Goal: Information Seeking & Learning: Learn about a topic

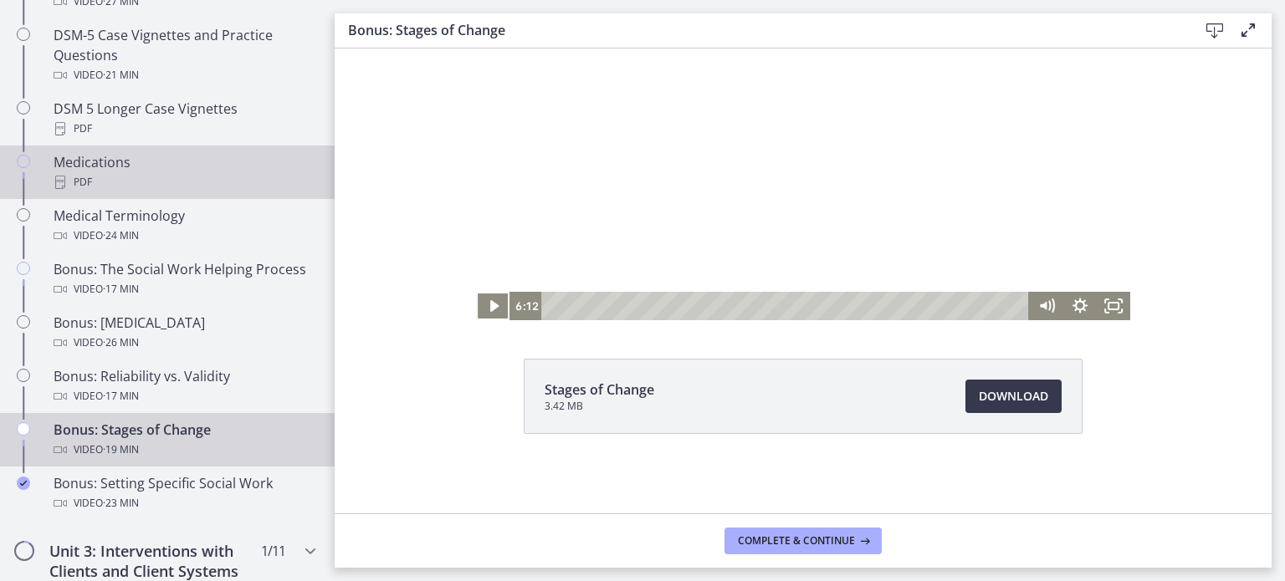
scroll to position [1198, 0]
click at [108, 188] on div "PDF" at bounding box center [184, 181] width 261 height 20
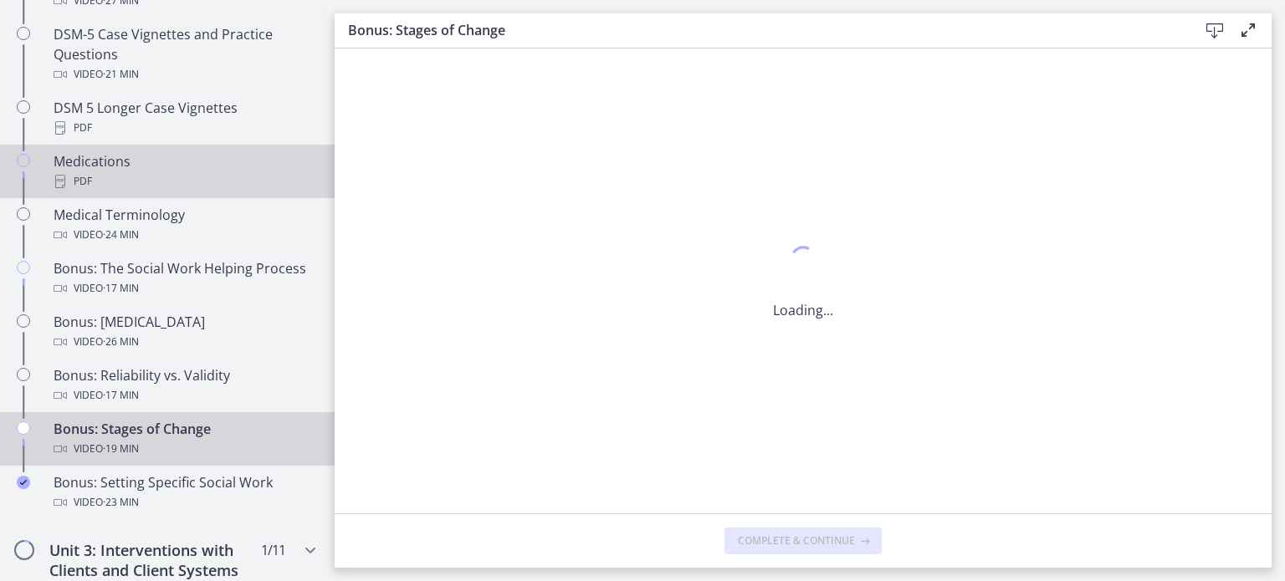
scroll to position [0, 0]
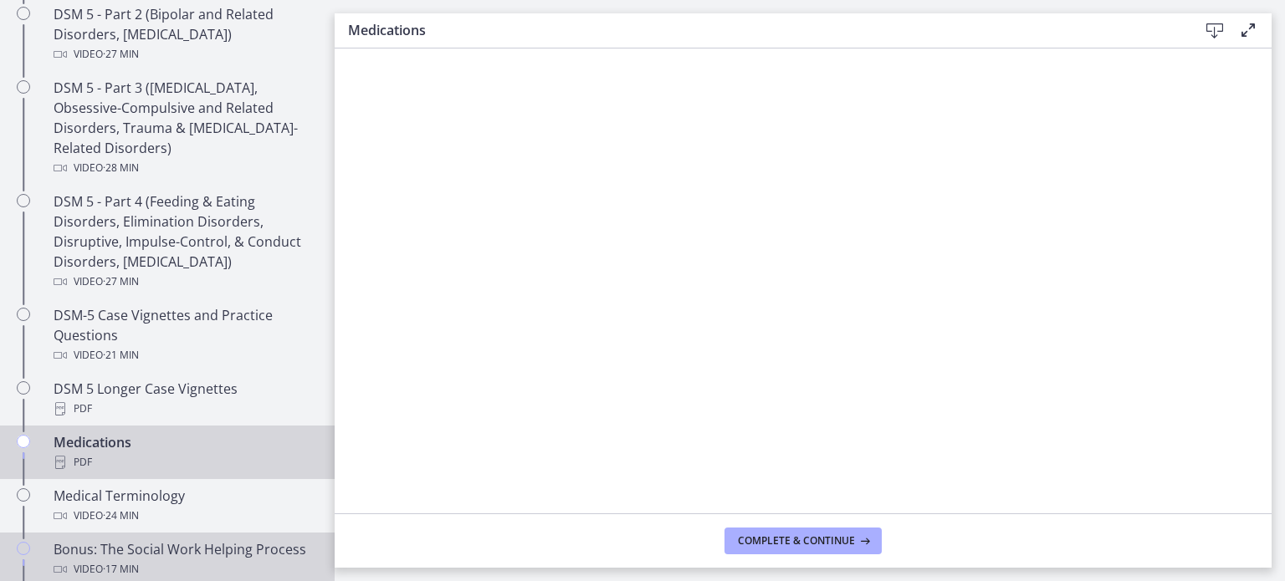
scroll to position [917, 0]
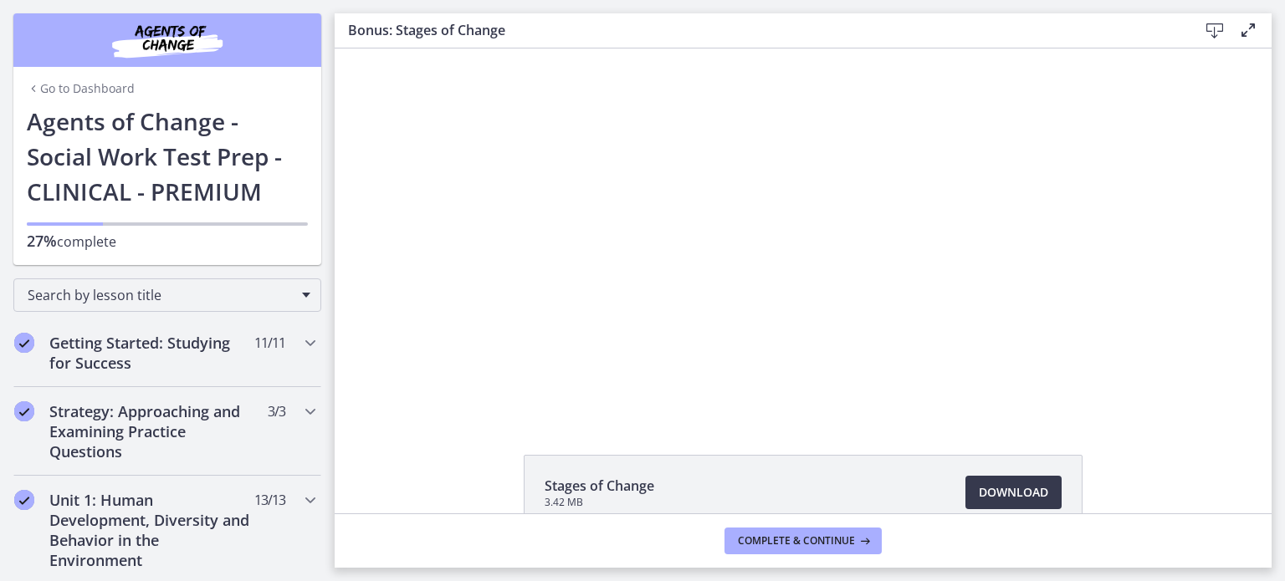
click at [140, 115] on h1 "Agents of Change - Social Work Test Prep - CLINICAL - PREMIUM" at bounding box center [167, 156] width 281 height 105
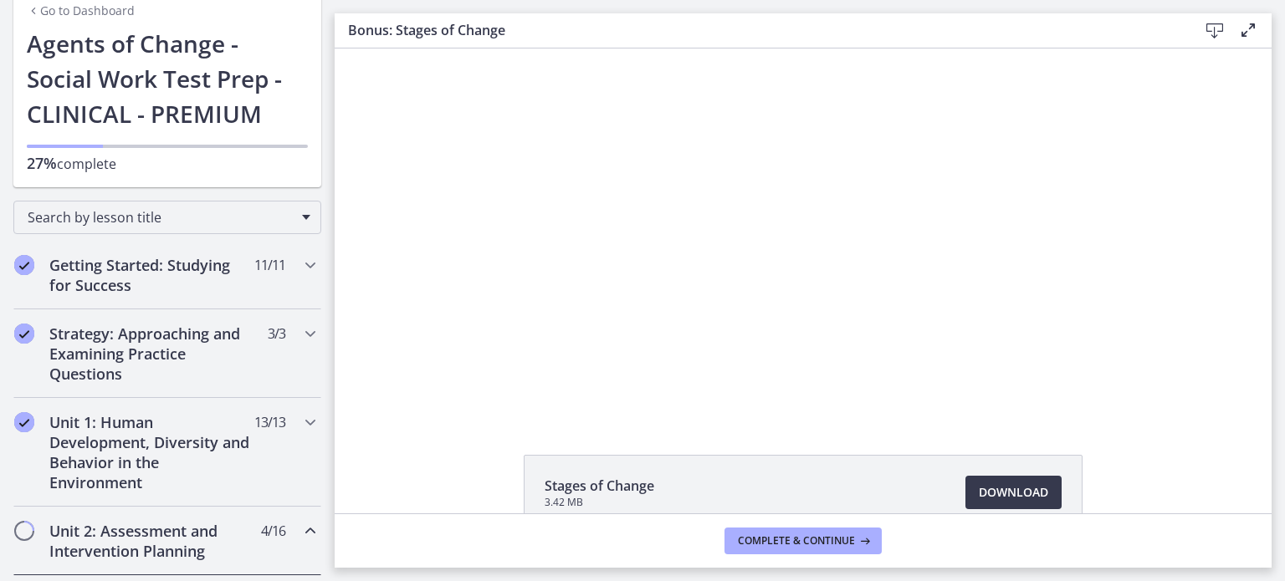
click at [27, 6] on icon "Chapters" at bounding box center [33, 10] width 13 height 13
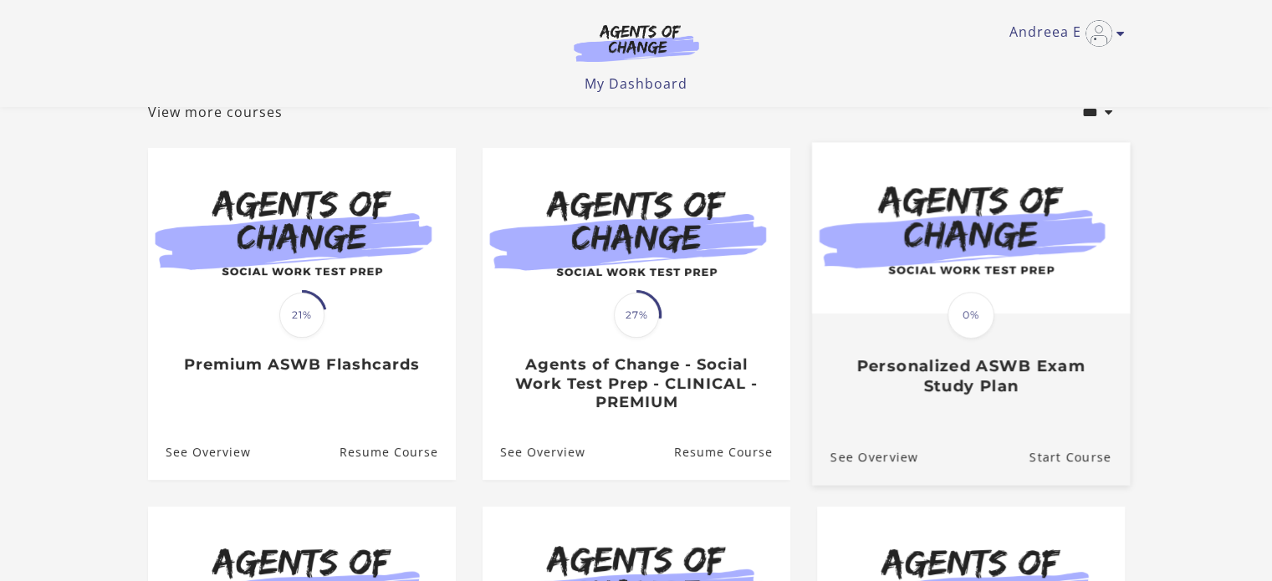
scroll to position [110, 0]
click at [1005, 355] on div "Translation missing: en.liquid.partials.dashboard_course_card.progress_descript…" at bounding box center [970, 355] width 318 height 80
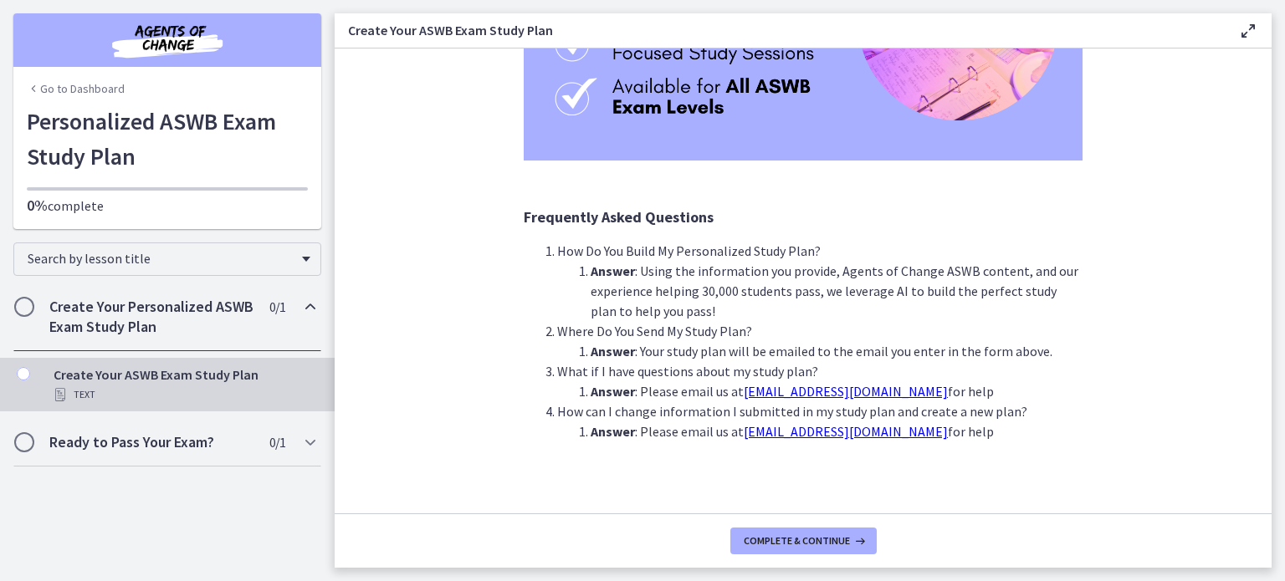
scroll to position [345, 0]
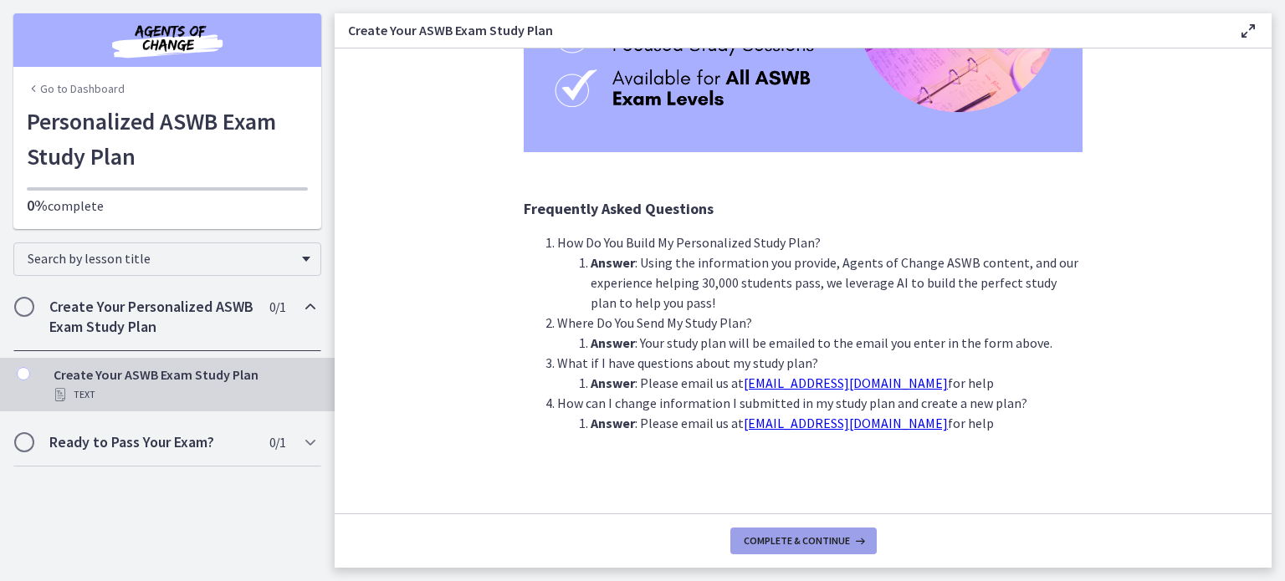
click at [829, 541] on span "Complete & continue" at bounding box center [797, 540] width 106 height 13
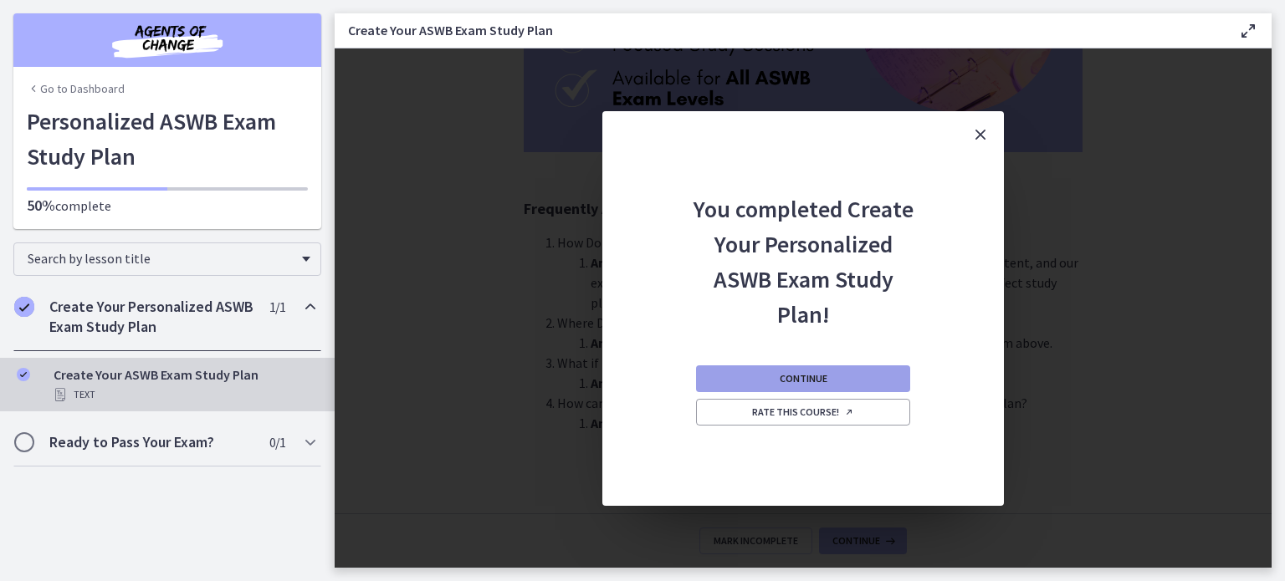
click at [839, 374] on button "Continue" at bounding box center [803, 378] width 214 height 27
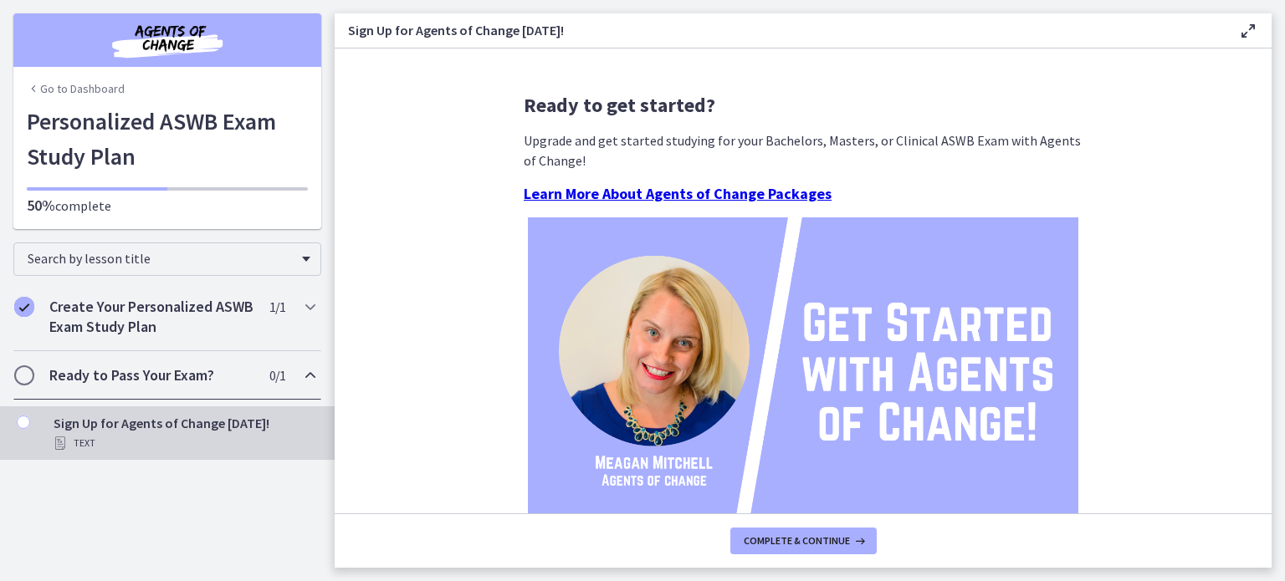
click at [33, 89] on icon "Chapters" at bounding box center [33, 88] width 13 height 13
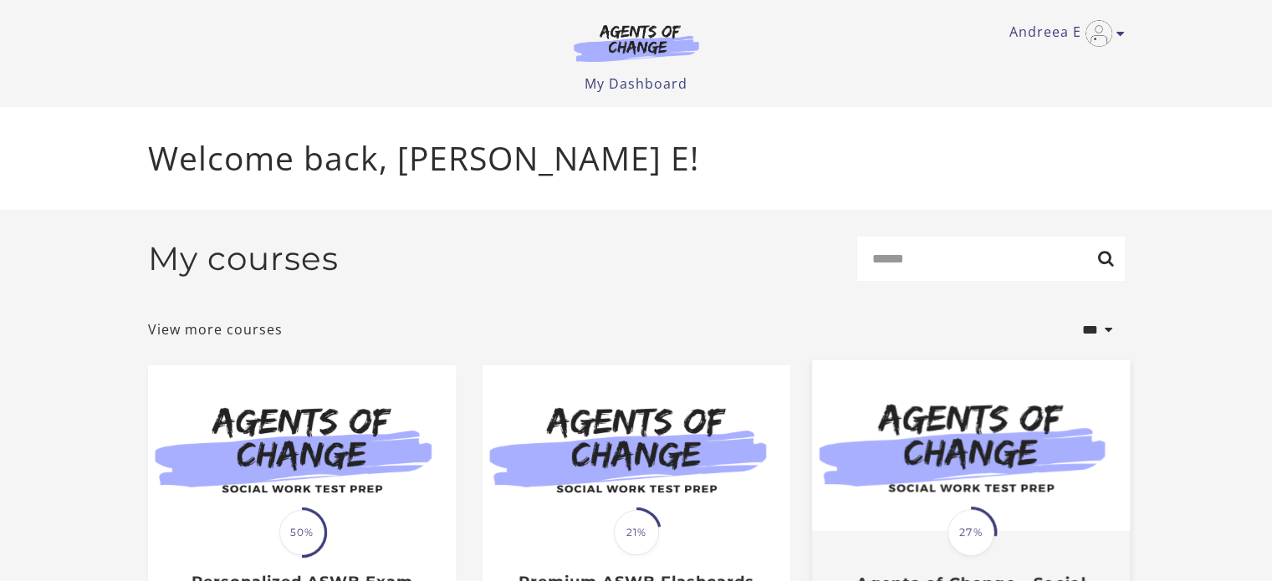
click at [987, 478] on img at bounding box center [970, 445] width 318 height 171
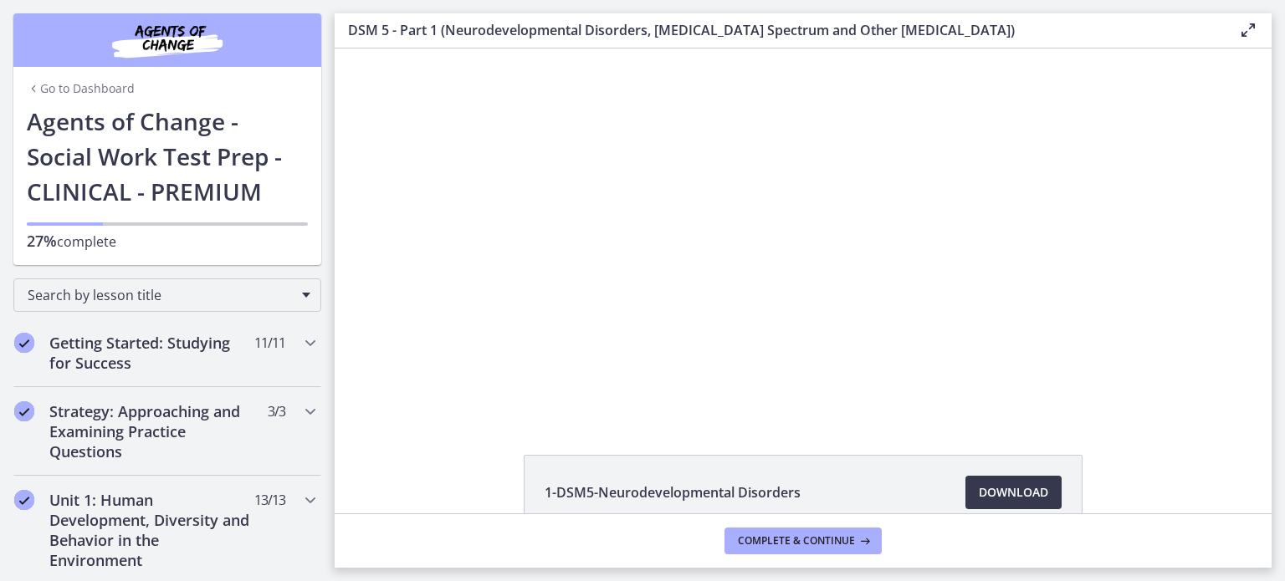
click at [30, 87] on icon "Chapters" at bounding box center [33, 88] width 13 height 13
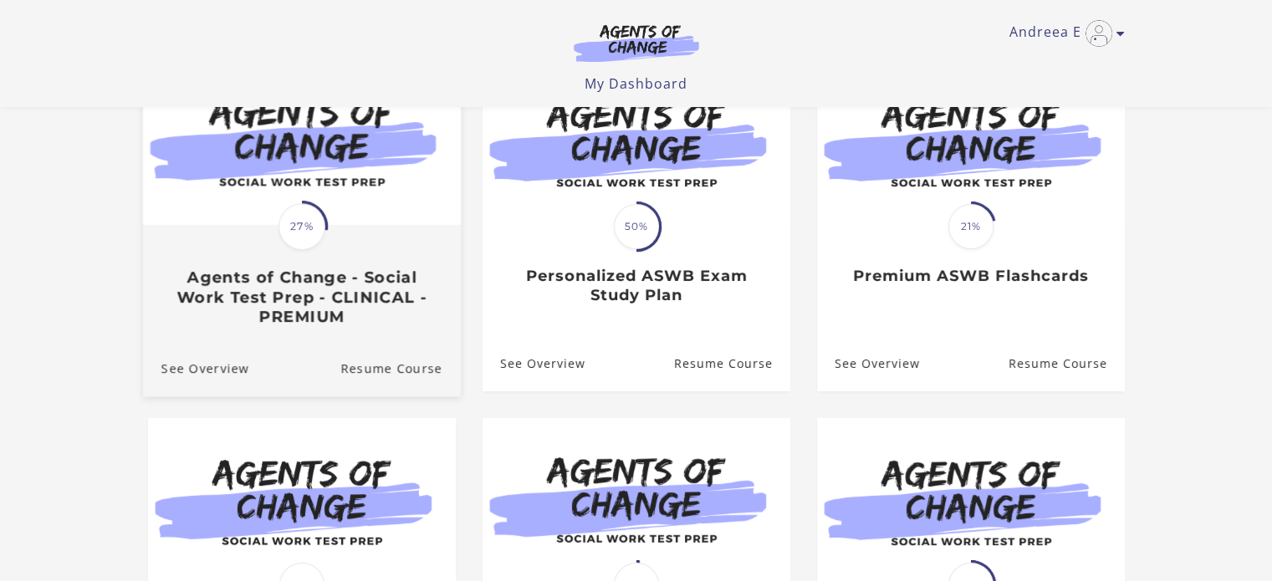
scroll to position [200, 0]
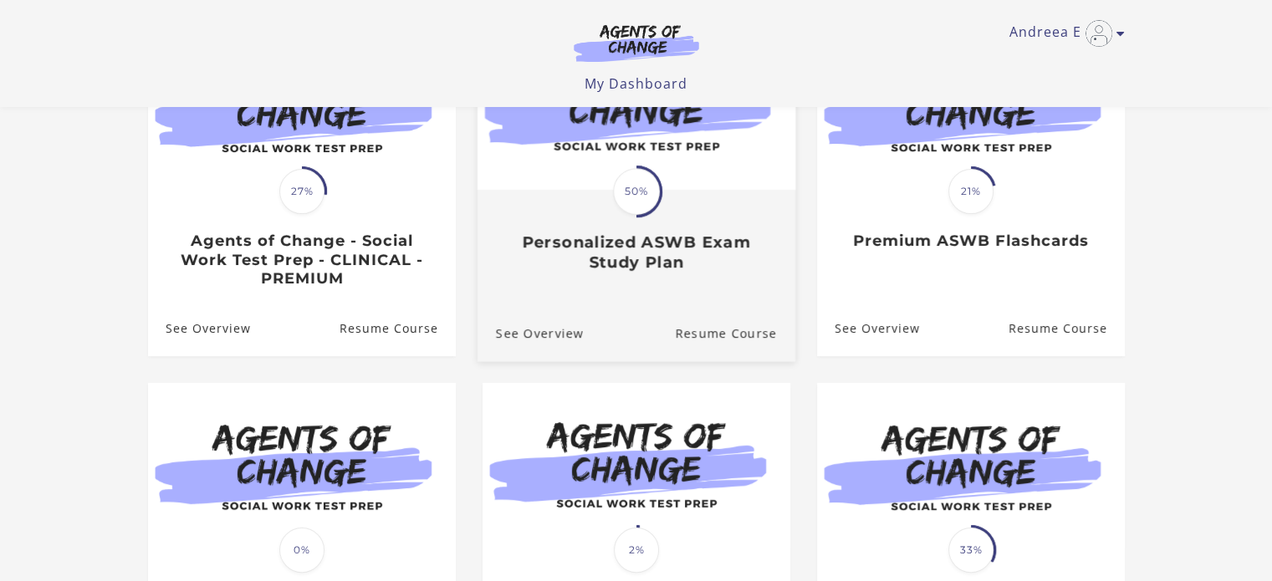
click at [706, 204] on div "Translation missing: en.liquid.partials.dashboard_course_card.progress_descript…" at bounding box center [636, 232] width 318 height 80
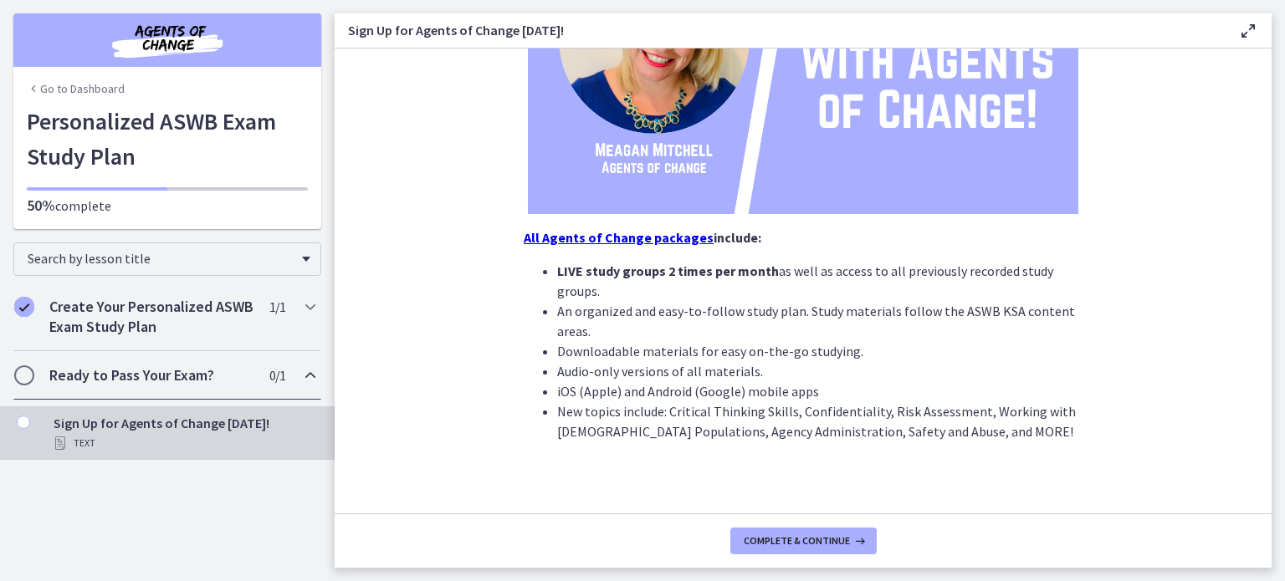
scroll to position [322, 0]
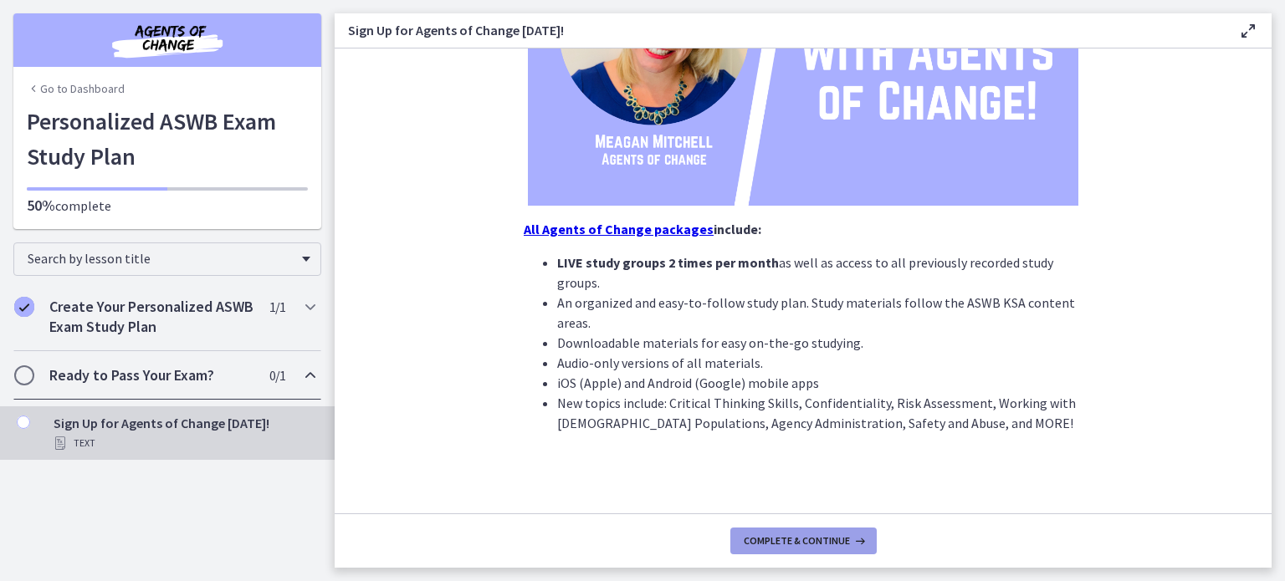
click at [797, 544] on span "Complete & continue" at bounding box center [797, 540] width 106 height 13
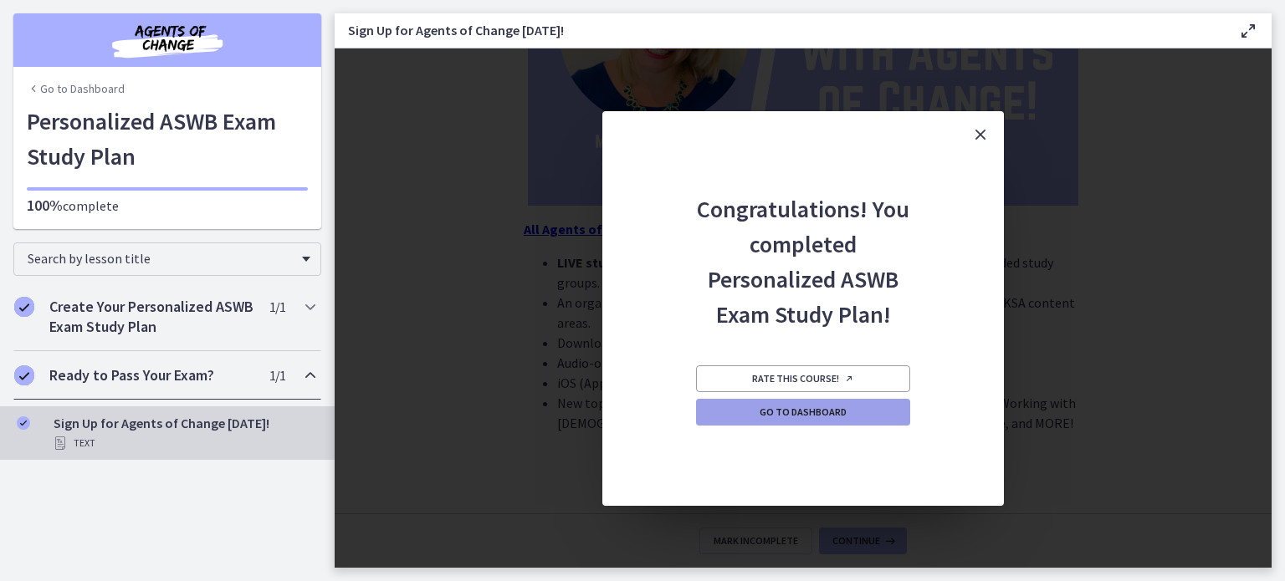
click at [805, 407] on span "Go to Dashboard" at bounding box center [802, 412] width 87 height 13
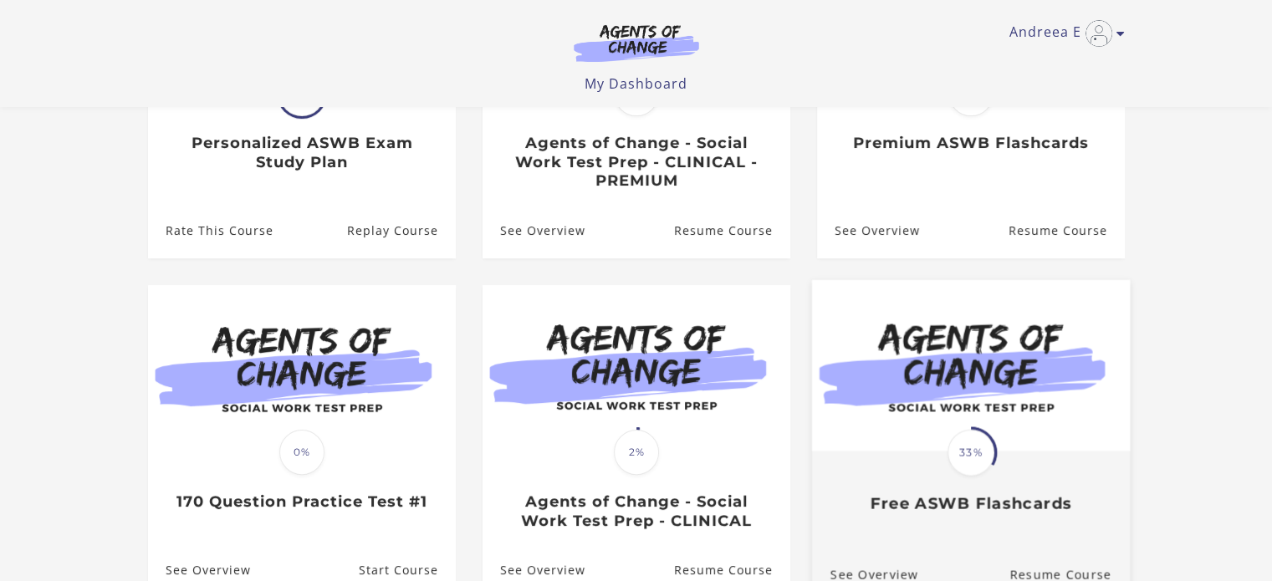
scroll to position [334, 0]
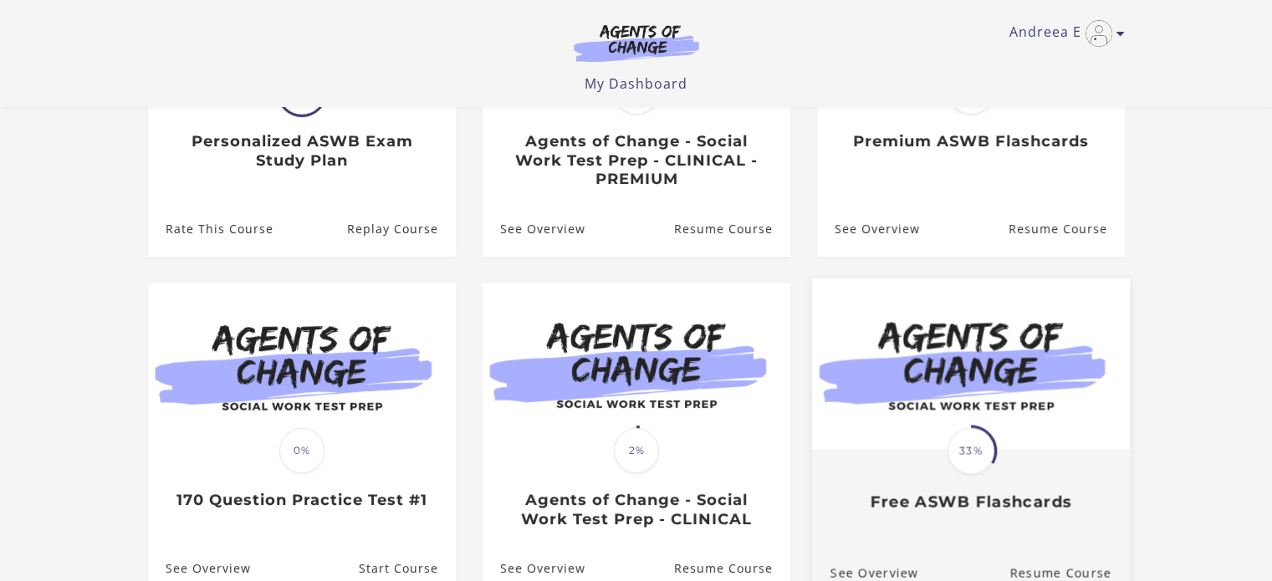
click at [922, 391] on img at bounding box center [970, 363] width 318 height 171
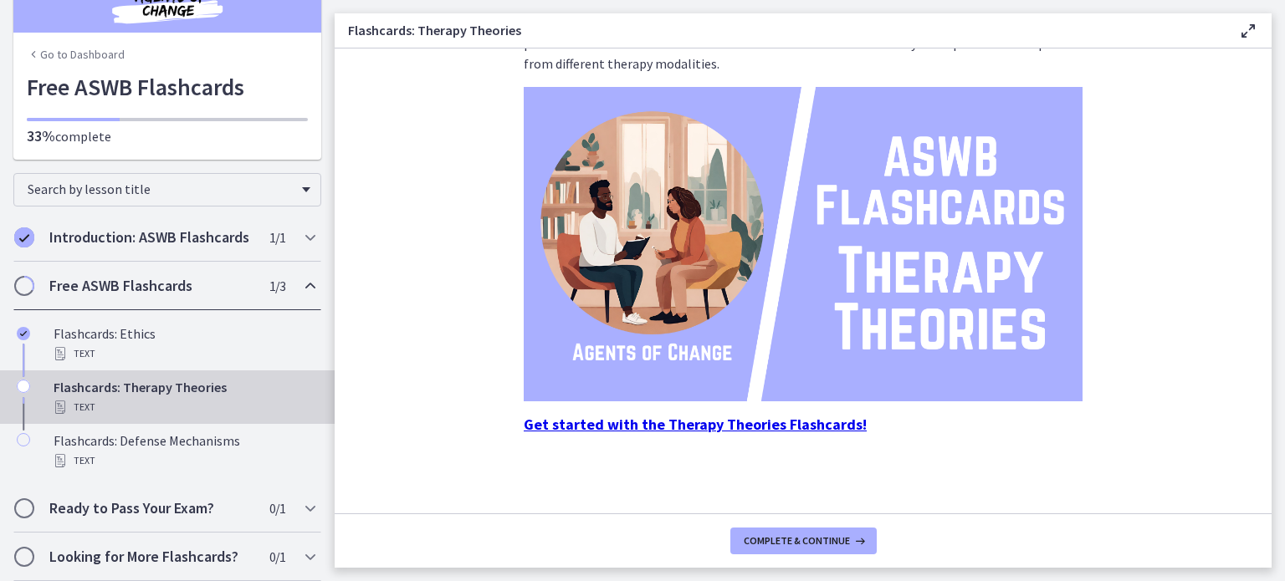
scroll to position [176, 0]
click at [706, 425] on strong "Get started with the Therapy Theories Flashcards!" at bounding box center [695, 423] width 343 height 19
click at [30, 48] on icon "Chapters" at bounding box center [33, 54] width 13 height 13
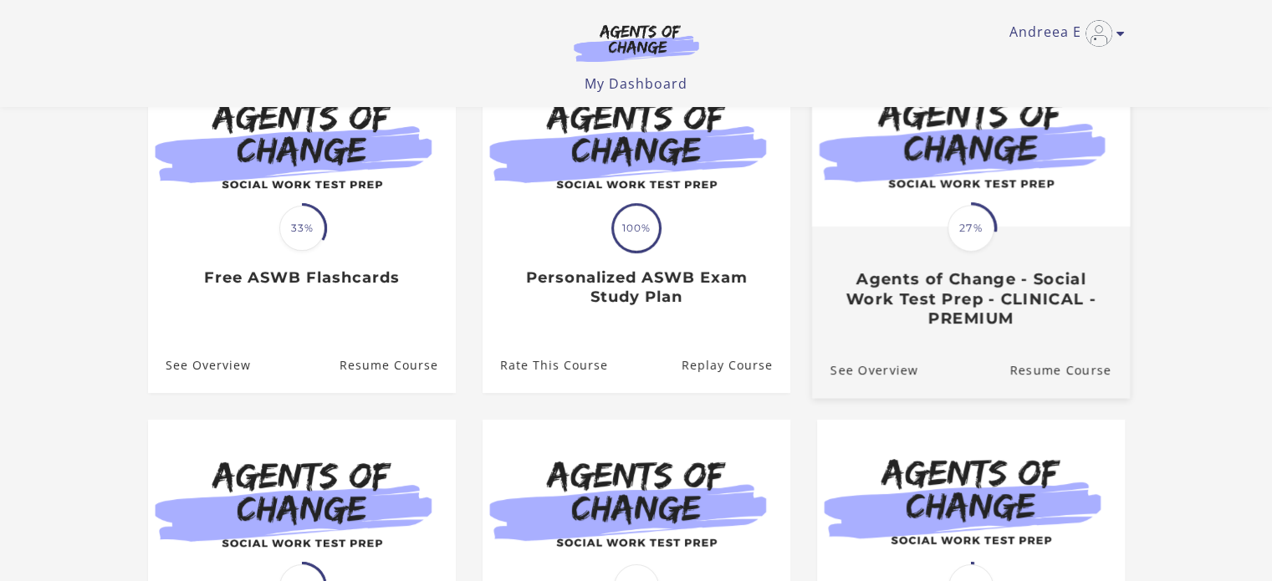
scroll to position [198, 0]
click at [954, 300] on h3 "Agents of Change - Social Work Test Prep - CLINICAL - PREMIUM" at bounding box center [970, 298] width 281 height 59
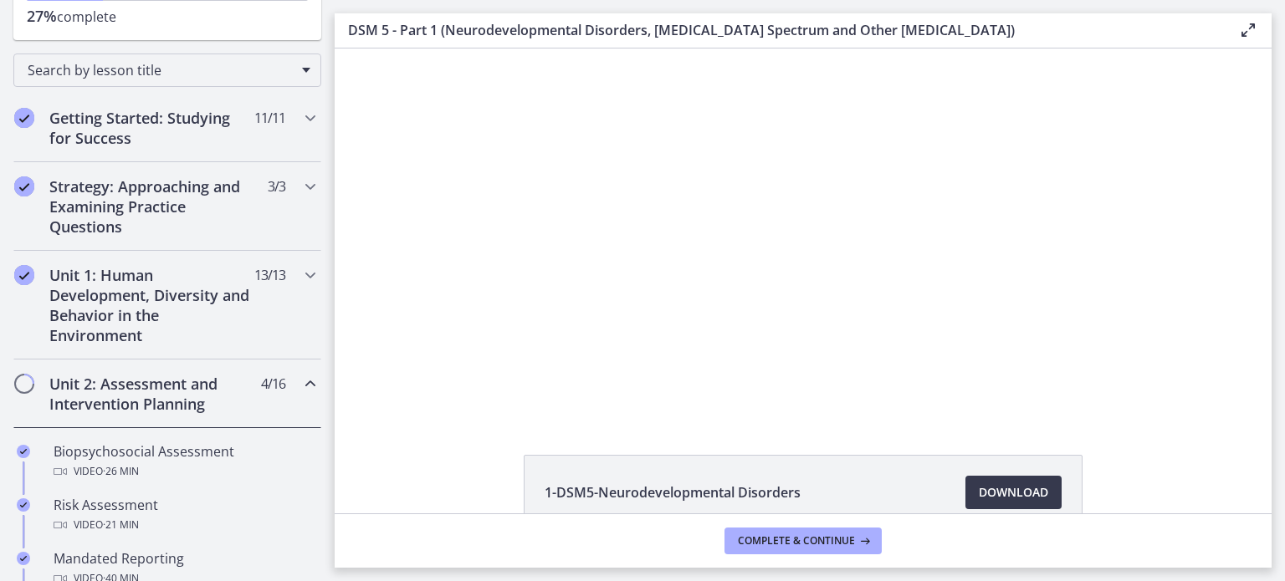
scroll to position [224, 0]
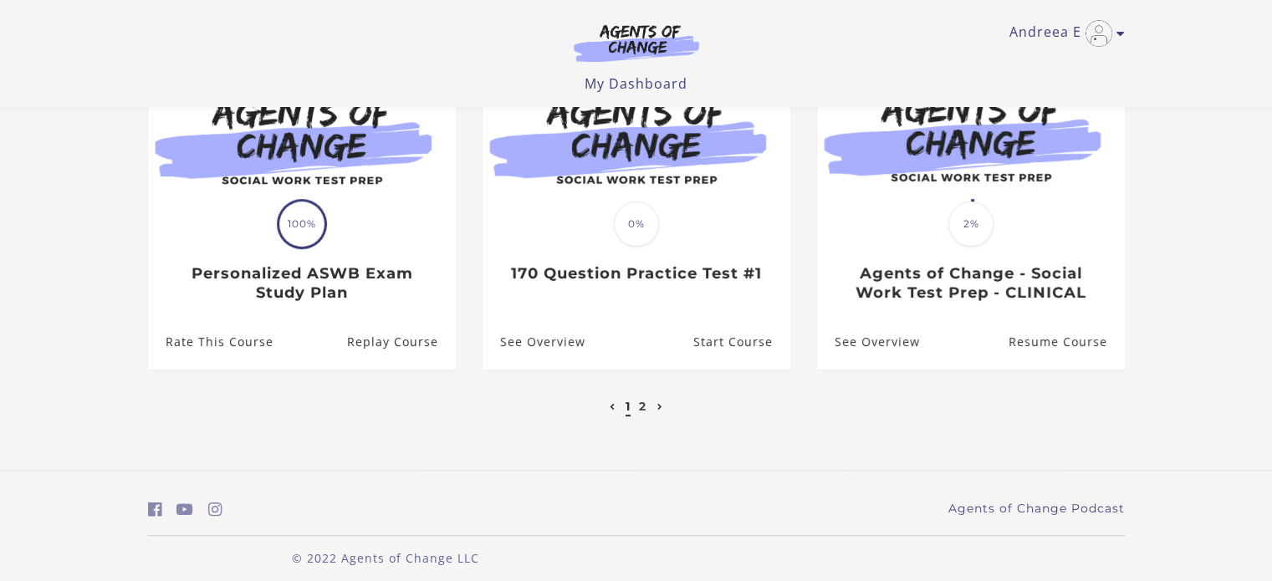
scroll to position [556, 0]
click at [662, 408] on link "Next page" at bounding box center [660, 407] width 14 height 15
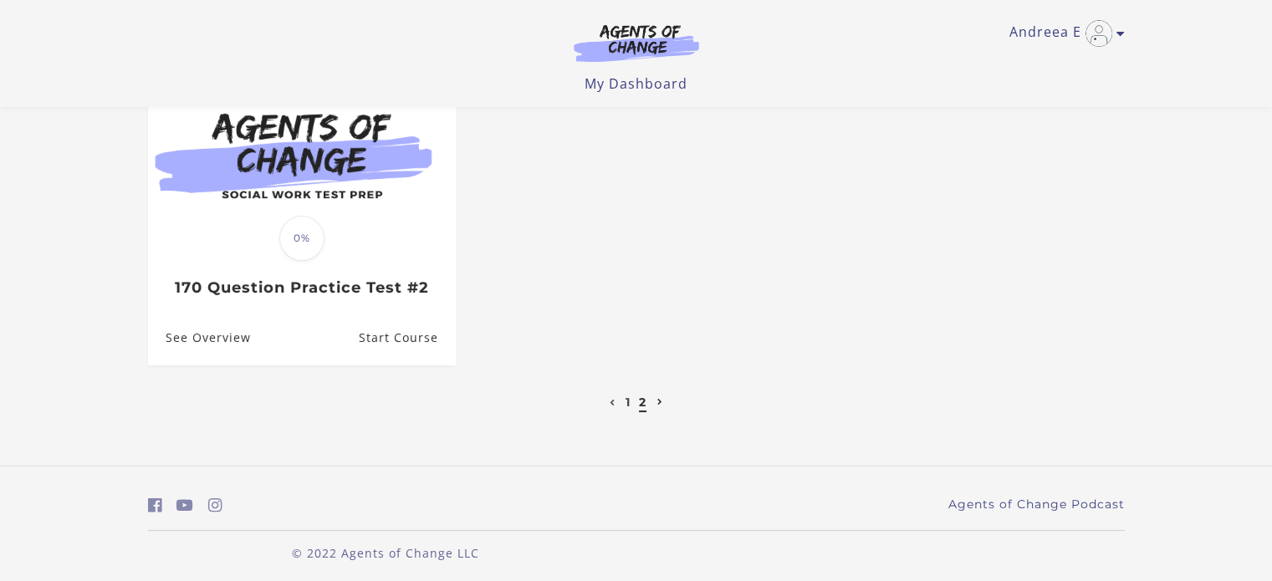
scroll to position [197, 0]
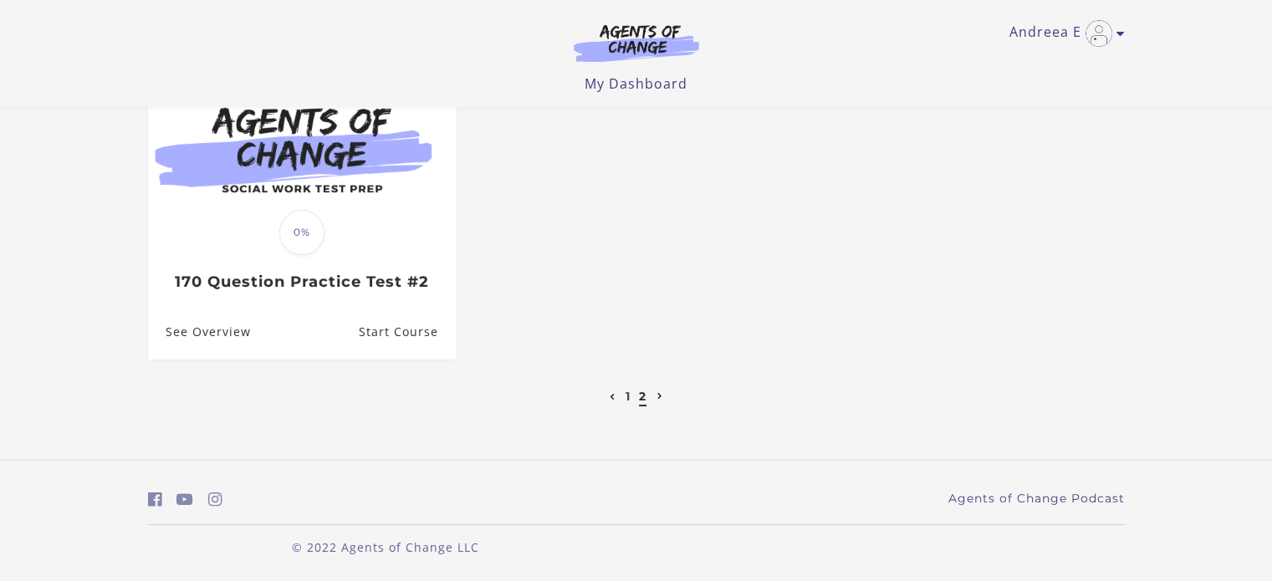
click at [611, 396] on icon "Previous page" at bounding box center [613, 397] width 6 height 7
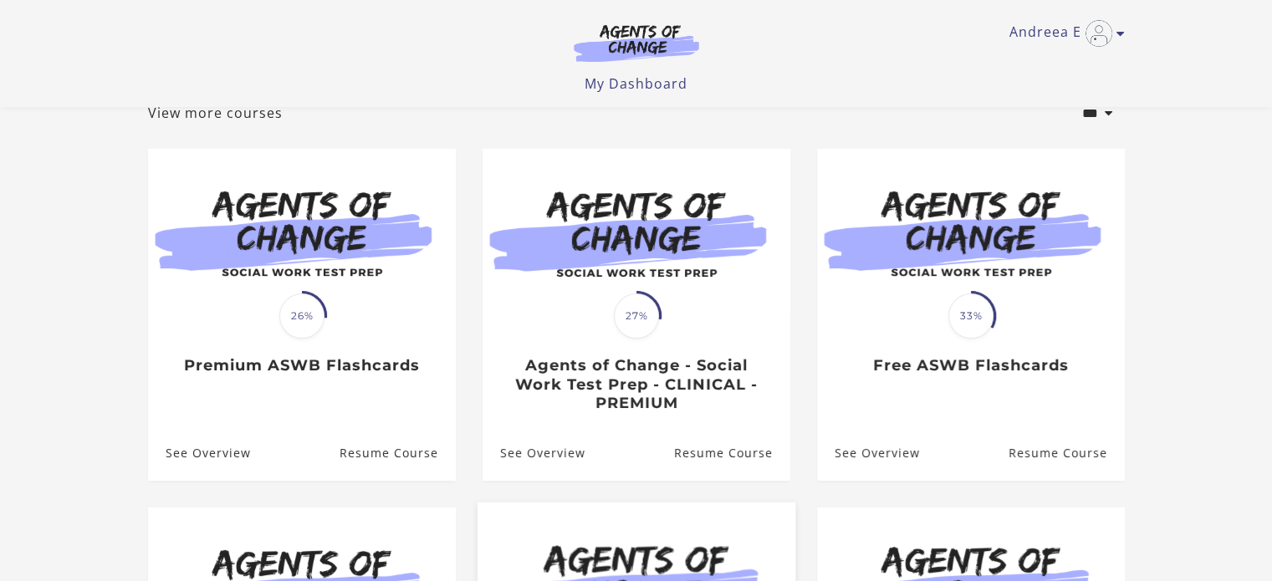
scroll to position [107, 0]
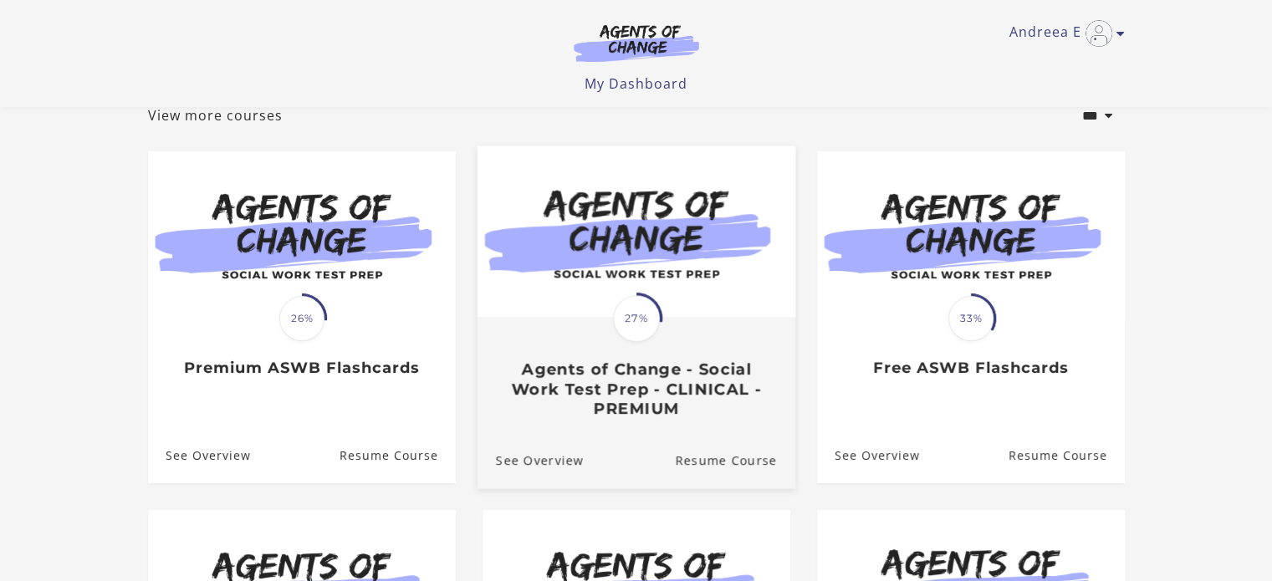
click at [646, 376] on h3 "Agents of Change - Social Work Test Prep - CLINICAL - PREMIUM" at bounding box center [635, 389] width 281 height 59
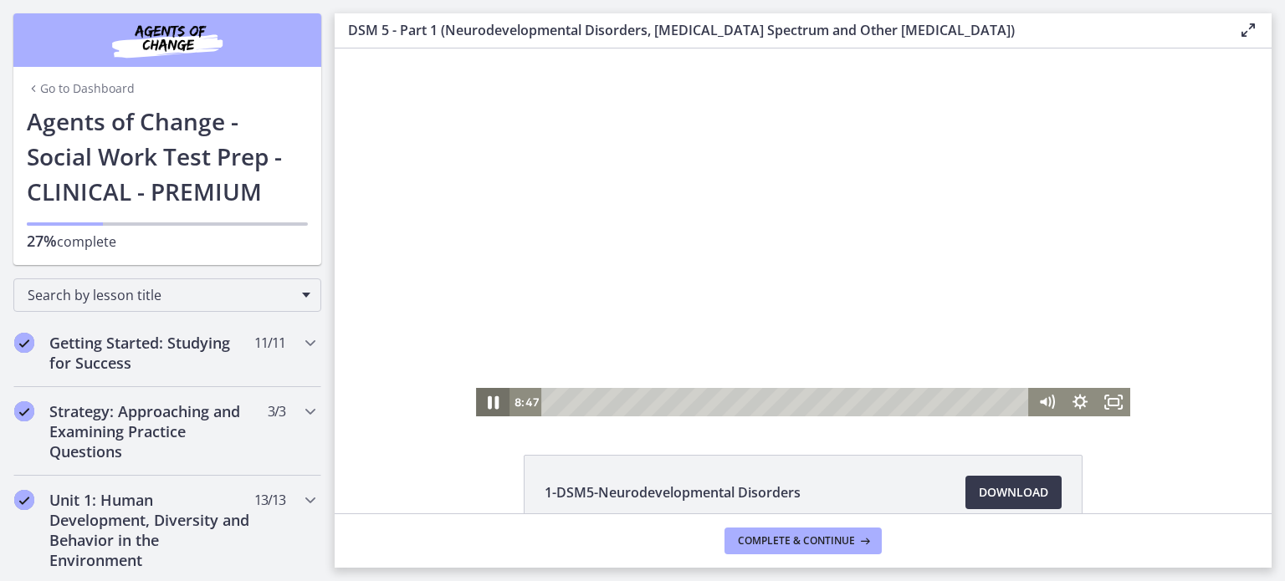
click at [488, 403] on icon "Pause" at bounding box center [493, 402] width 11 height 13
